Goal: Check status: Check status

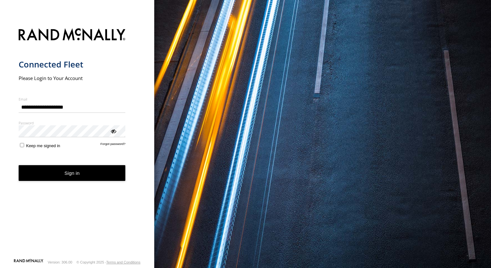
click at [20, 170] on button "Sign in" at bounding box center [72, 173] width 107 height 16
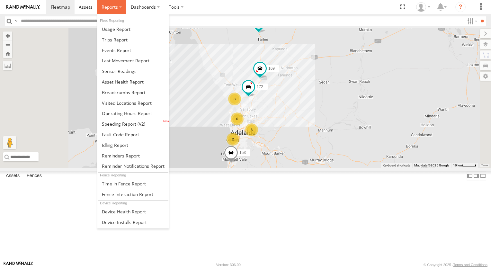
click at [118, 7] on label at bounding box center [111, 7] width 29 height 14
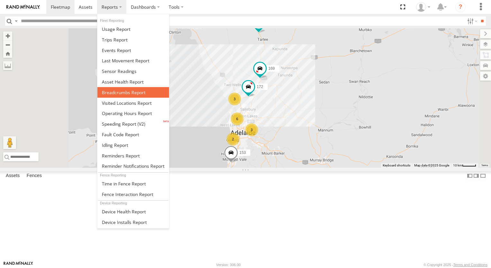
click at [140, 94] on link at bounding box center [133, 92] width 72 height 11
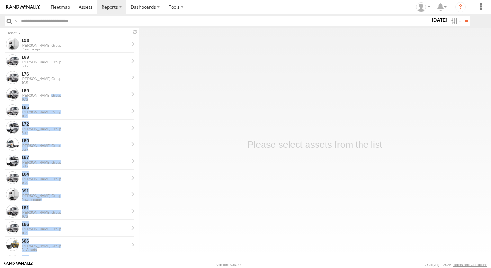
drag, startPoint x: 139, startPoint y: 82, endPoint x: 139, endPoint y: 95, distance: 13.5
click at [139, 95] on main "Asset 153 Jeffries Group Powerscaper 168 Jeffries Group Bulk 176 Jeffries Group…" at bounding box center [245, 144] width 491 height 233
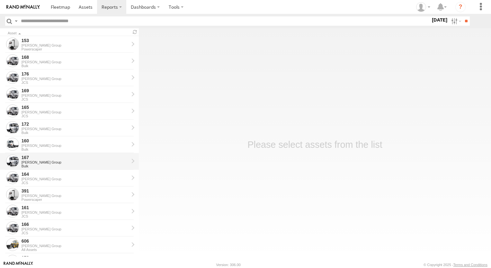
scroll to position [23, 0]
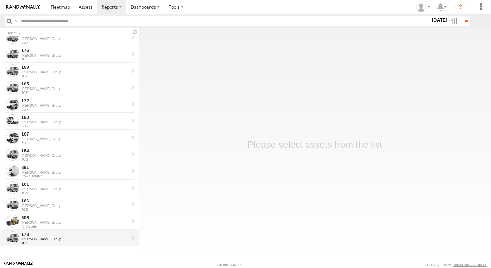
click at [37, 237] on div "178" at bounding box center [75, 234] width 107 height 6
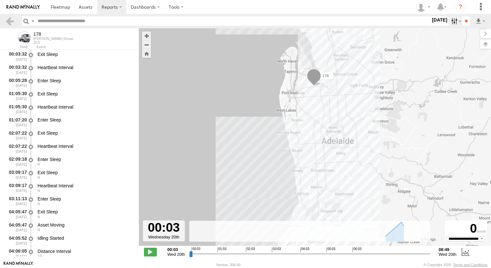
click at [450, 23] on label at bounding box center [456, 20] width 14 height 9
click at [0, 0] on label at bounding box center [0, 0] width 0 height 0
click at [463, 20] on input "**" at bounding box center [466, 20] width 7 height 9
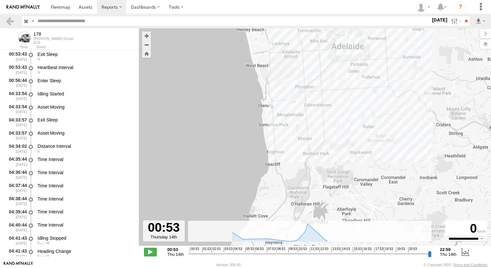
drag, startPoint x: 318, startPoint y: 176, endPoint x: 347, endPoint y: 89, distance: 91.3
click at [347, 89] on div "178 13:33 Thu 13:33 Thu 16:40 Thu 16:40 Thu 6" at bounding box center [315, 140] width 352 height 224
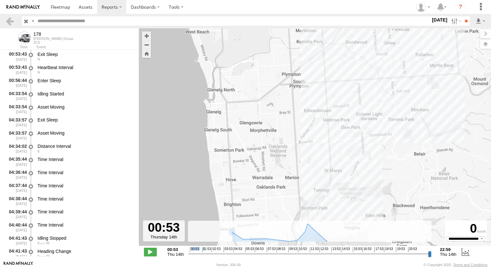
drag, startPoint x: 190, startPoint y: 257, endPoint x: 200, endPoint y: 251, distance: 11.2
click at [200, 251] on div "**********" at bounding box center [315, 253] width 352 height 14
drag, startPoint x: 200, startPoint y: 251, endPoint x: 189, endPoint y: 255, distance: 11.6
click at [189, 255] on input "range" at bounding box center [310, 254] width 244 height 6
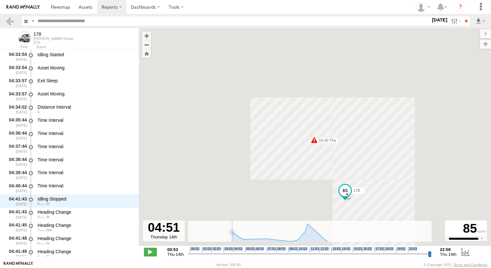
scroll to position [184, 0]
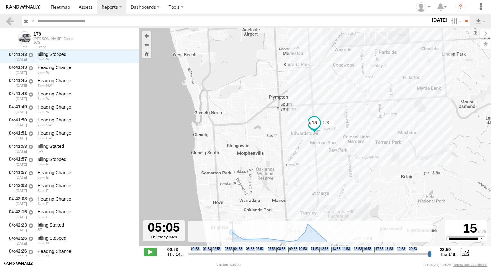
drag, startPoint x: 189, startPoint y: 255, endPoint x: 235, endPoint y: 241, distance: 48.4
click at [235, 251] on input "range" at bounding box center [310, 254] width 244 height 6
click at [449, 22] on label at bounding box center [456, 20] width 14 height 9
click at [0, 0] on label at bounding box center [0, 0] width 0 height 0
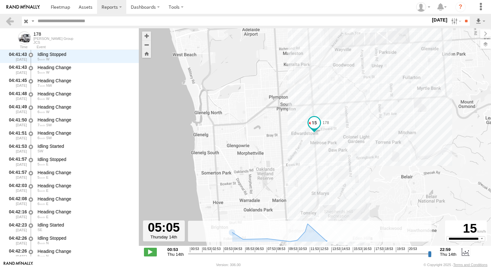
click at [0, 0] on label at bounding box center [0, 0] width 0 height 0
click at [464, 21] on input "**" at bounding box center [466, 20] width 7 height 9
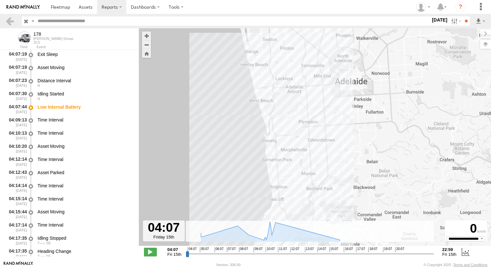
scroll to position [66, 0]
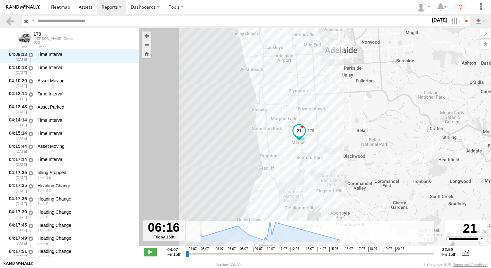
drag, startPoint x: 186, startPoint y: 255, endPoint x: 215, endPoint y: 258, distance: 28.5
type input "**********"
click at [215, 257] on input "range" at bounding box center [310, 254] width 249 height 6
